Goal: Information Seeking & Learning: Learn about a topic

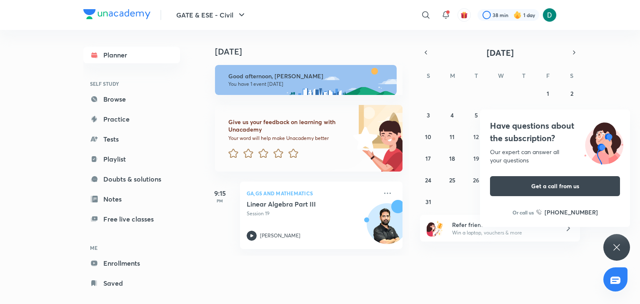
click at [617, 239] on div "Have questions about the subscription? Our expert can answer all your questions…" at bounding box center [617, 247] width 27 height 27
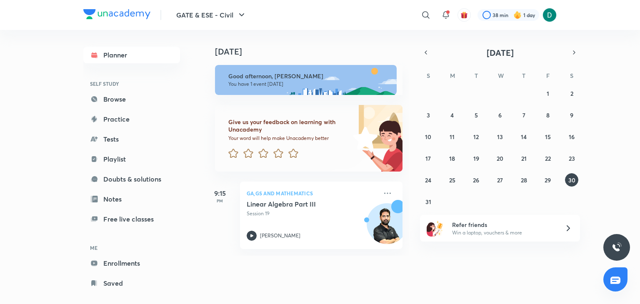
click at [640, 95] on div "GATE & ESE - Civil ​ 38 min 1 day Planner SELF STUDY Browse Practice Tests Play…" at bounding box center [320, 152] width 640 height 304
click at [130, 106] on link "Browse" at bounding box center [131, 99] width 97 height 17
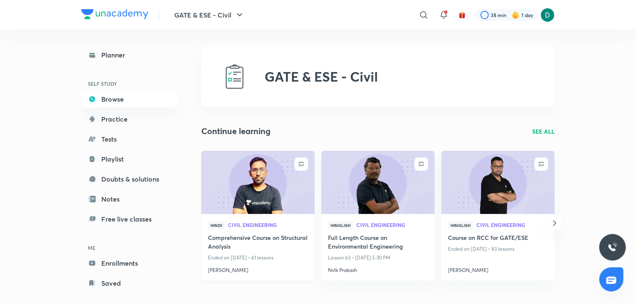
click at [291, 197] on img at bounding box center [257, 182] width 115 height 65
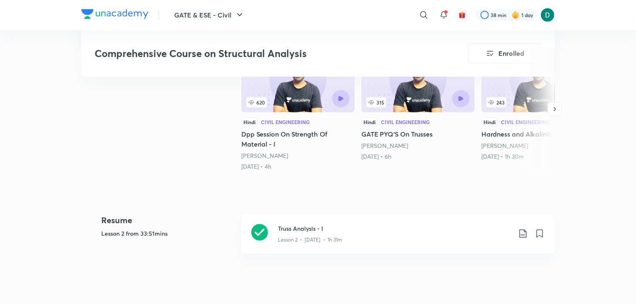
scroll to position [317, 0]
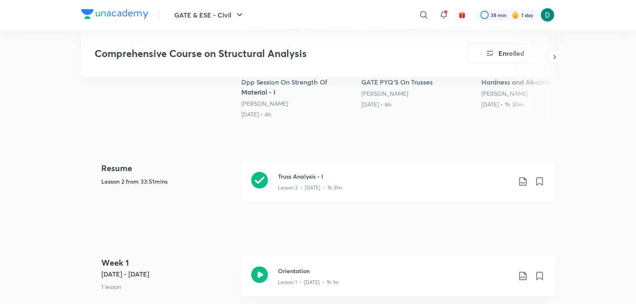
click at [392, 172] on h3 "Truss Analysis - I" at bounding box center [394, 176] width 233 height 9
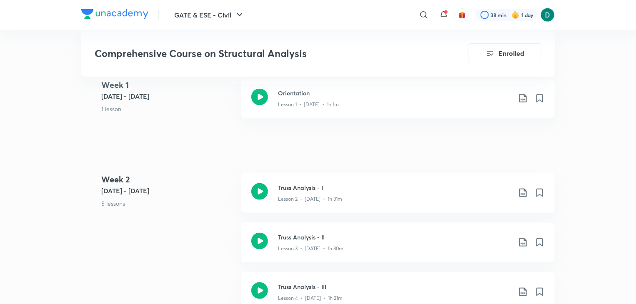
scroll to position [500, 0]
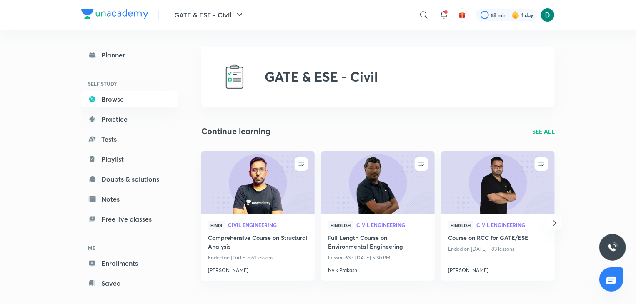
click at [547, 135] on p "SEE ALL" at bounding box center [543, 131] width 23 height 9
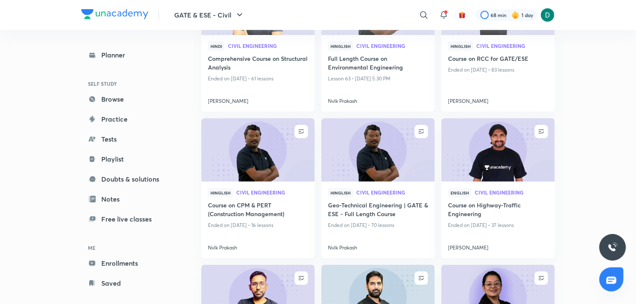
scroll to position [167, 0]
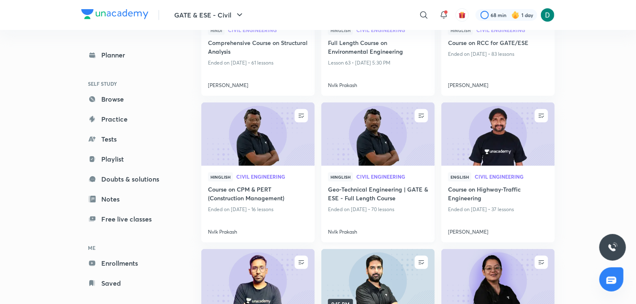
click at [401, 157] on img at bounding box center [377, 134] width 115 height 65
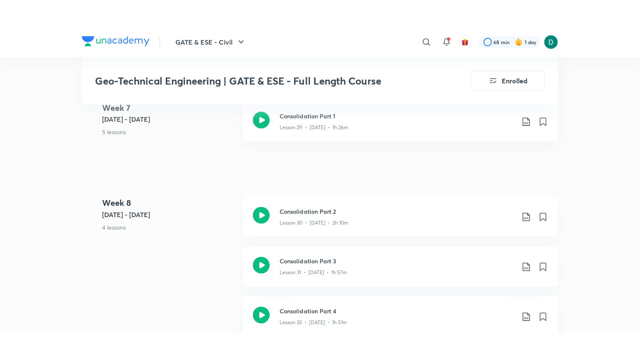
scroll to position [2185, 0]
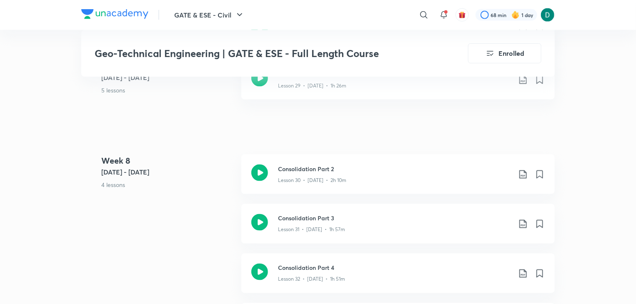
click at [526, 76] on div "Geo-Technical Engineering | GATE & ESE - Full Length Course Enrolled" at bounding box center [318, 53] width 474 height 47
click at [522, 83] on icon at bounding box center [522, 80] width 7 height 8
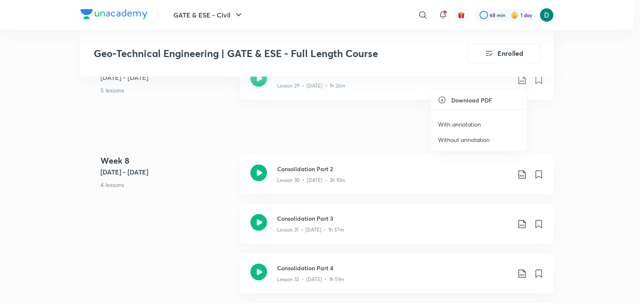
click at [476, 122] on p "With annotation" at bounding box center [459, 124] width 43 height 9
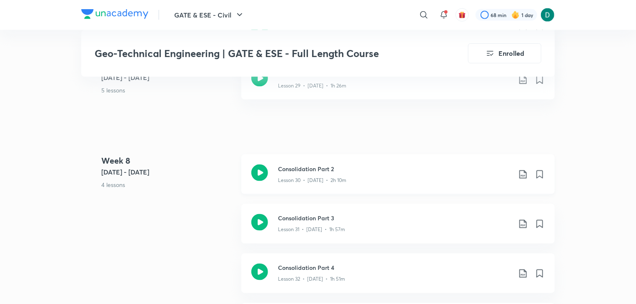
click at [319, 171] on h3 "Consolidation Part 2" at bounding box center [394, 169] width 233 height 9
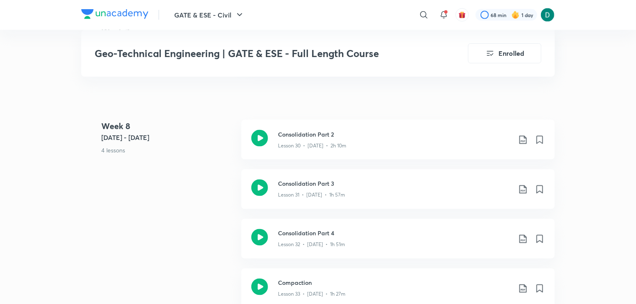
scroll to position [2218, 0]
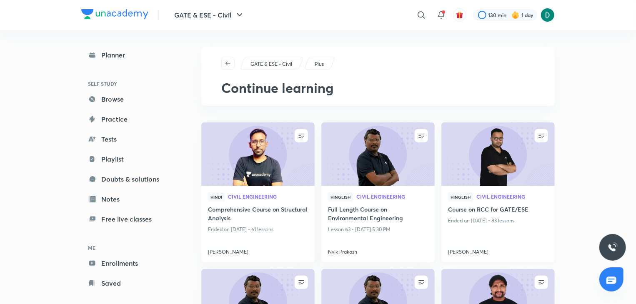
click at [492, 166] on img at bounding box center [497, 154] width 115 height 65
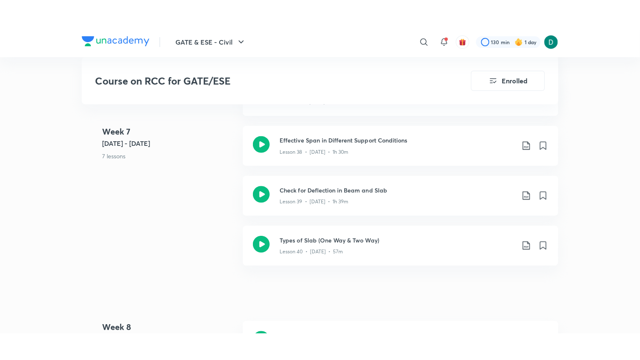
scroll to position [2568, 0]
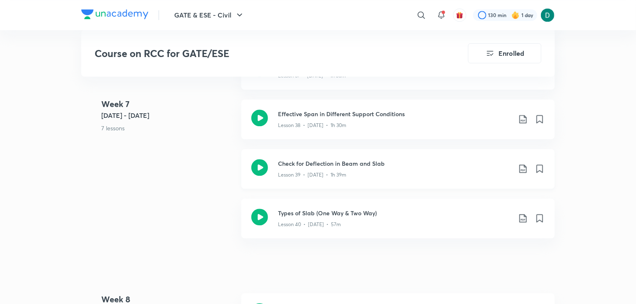
click at [377, 161] on h3 "Check for Deflection in Beam and Slab" at bounding box center [394, 163] width 233 height 9
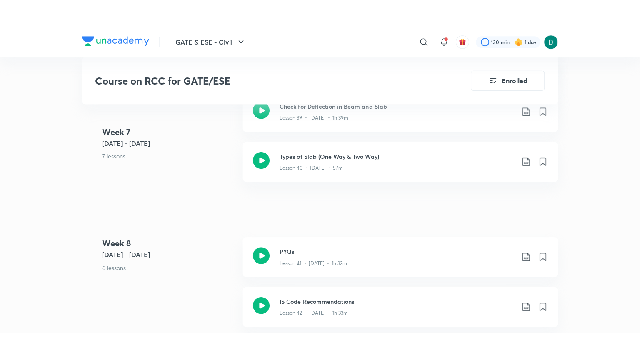
scroll to position [2652, 0]
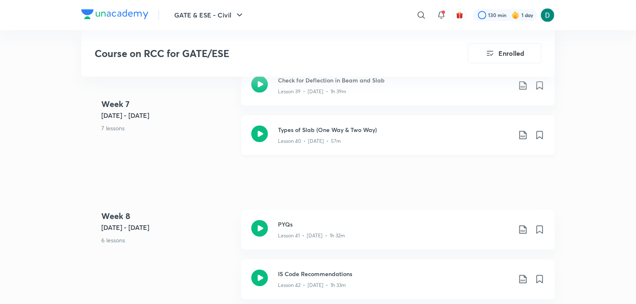
click at [330, 130] on h3 "Types of Slab (One Way & Two Way)" at bounding box center [394, 129] width 233 height 9
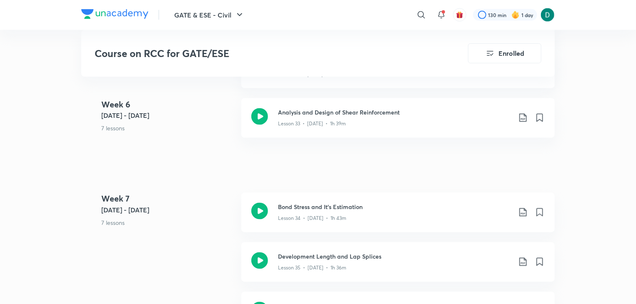
scroll to position [2318, 0]
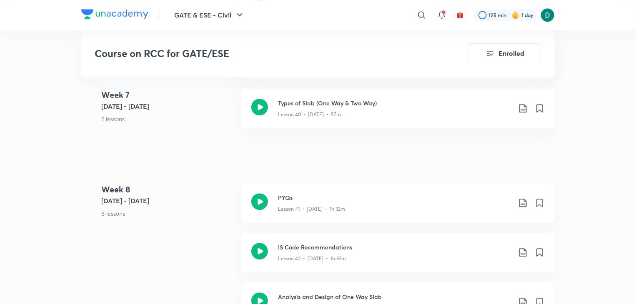
scroll to position [2677, 0]
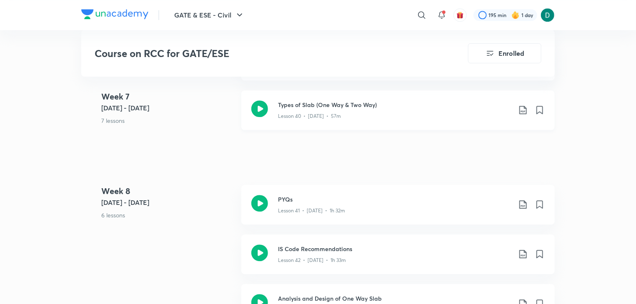
click at [525, 106] on icon at bounding box center [522, 110] width 7 height 8
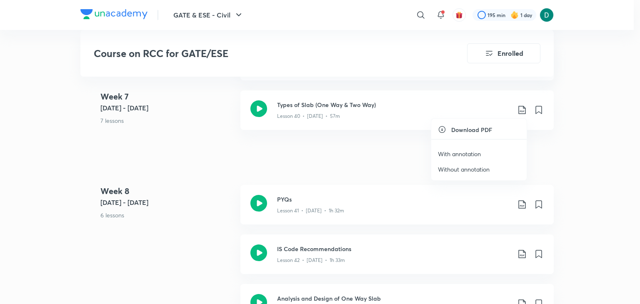
click at [469, 151] on p "With annotation" at bounding box center [459, 154] width 43 height 9
